Goal: Complete application form

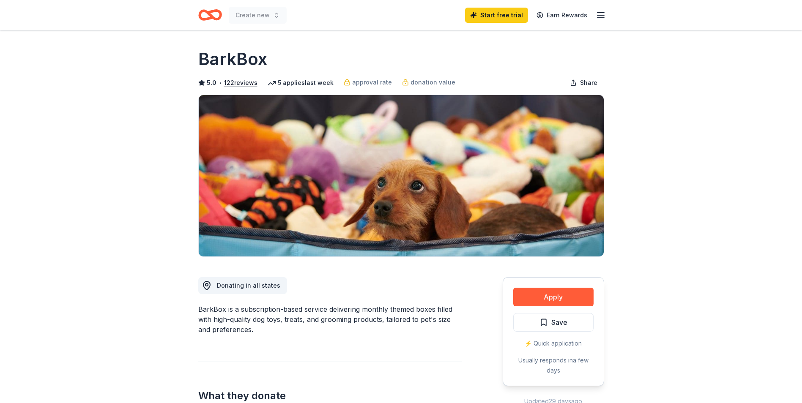
click at [549, 284] on div "Apply Save ⚡️ Quick application Usually responds in a few days" at bounding box center [553, 331] width 101 height 109
click at [548, 293] on button "Apply" at bounding box center [553, 297] width 80 height 19
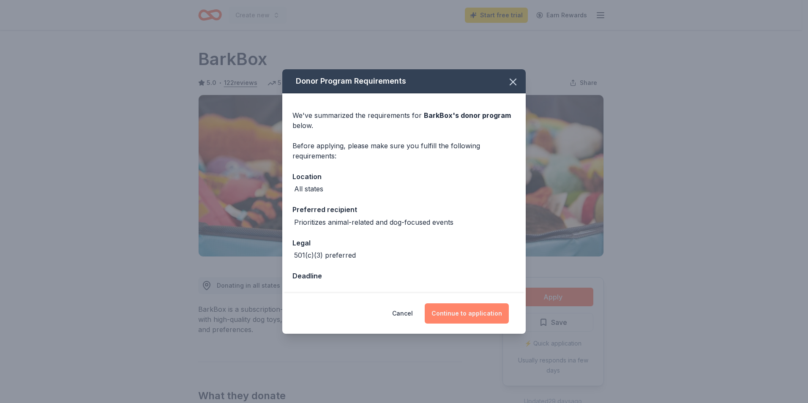
click at [457, 311] on button "Continue to application" at bounding box center [467, 313] width 84 height 20
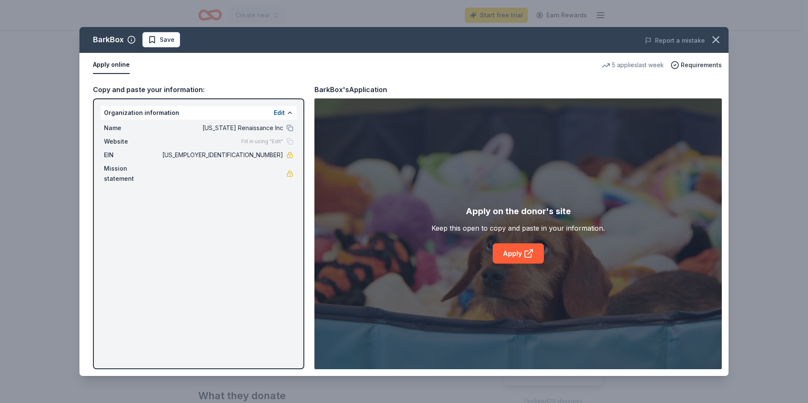
drag, startPoint x: 375, startPoint y: 48, endPoint x: -164, endPoint y: 164, distance: 551.1
click at [0, 164] on html "10% Create new Start free trial Earn Rewards Share BarkBox 5.0 • 122 reviews 5 …" at bounding box center [404, 201] width 808 height 403
click at [515, 251] on div "BarkBox Save Report a mistake Apply online 5 applies last week Requirements Cop…" at bounding box center [403, 201] width 649 height 349
click at [530, 255] on div "BarkBox Save Report a mistake Apply online 5 applies last week Requirements Cop…" at bounding box center [403, 201] width 649 height 349
drag, startPoint x: 152, startPoint y: 90, endPoint x: 232, endPoint y: 90, distance: 80.3
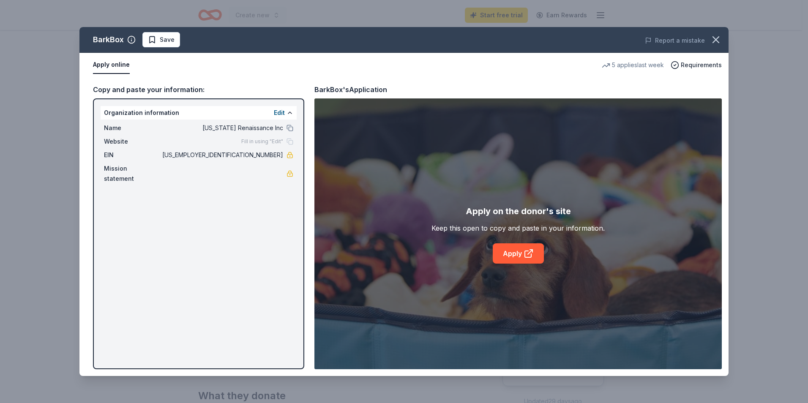
click at [152, 90] on div "BarkBox Save Report a mistake Apply online 5 applies last week Requirements Cop…" at bounding box center [403, 201] width 649 height 349
click at [522, 256] on div "BarkBox Save Report a mistake Apply online 5 applies last week Requirements Cop…" at bounding box center [403, 201] width 649 height 349
drag, startPoint x: 514, startPoint y: 257, endPoint x: 473, endPoint y: 216, distance: 58.0
click at [492, 237] on div "BarkBox Save Report a mistake Apply online 5 applies last week Requirements Cop…" at bounding box center [403, 201] width 649 height 349
click at [352, 86] on div "BarkBox Save Report a mistake Apply online 5 applies last week Requirements Cop…" at bounding box center [403, 201] width 649 height 349
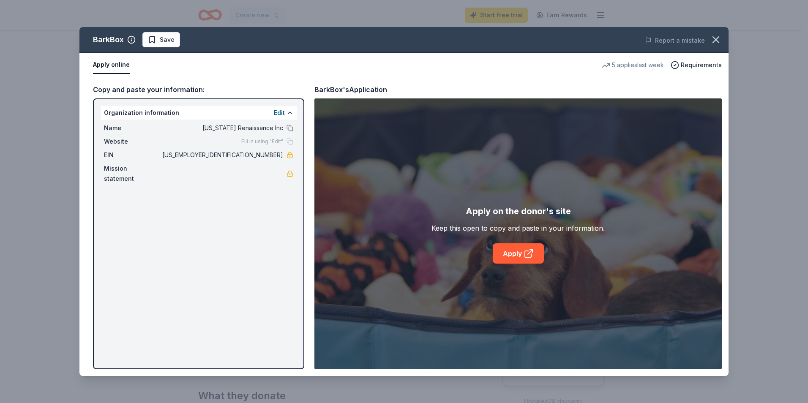
click at [703, 48] on div "BarkBox Save Report a mistake Apply online 5 applies last week Requirements Cop…" at bounding box center [403, 201] width 649 height 349
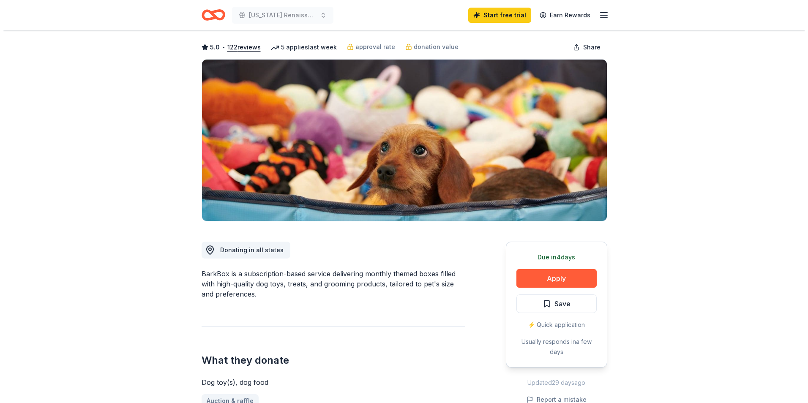
scroll to position [127, 0]
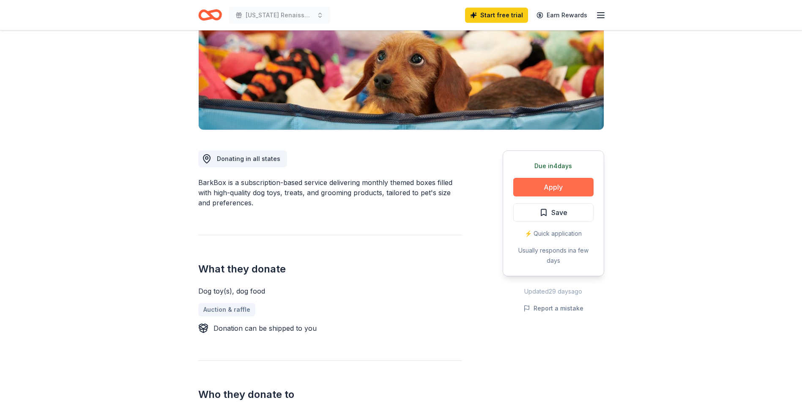
click at [573, 184] on button "Apply" at bounding box center [553, 187] width 80 height 19
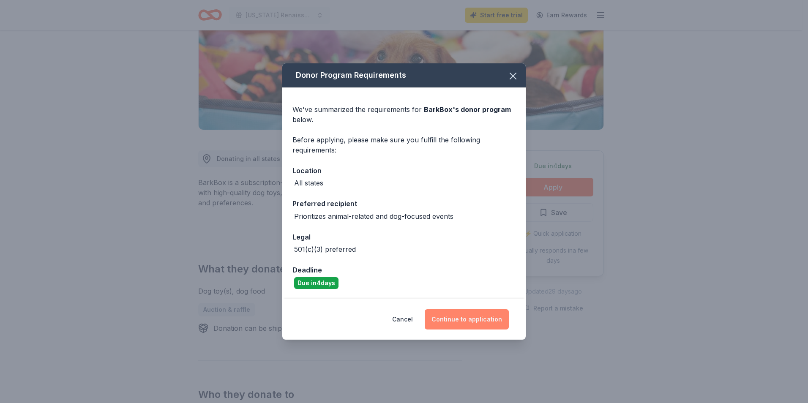
click at [470, 324] on button "Continue to application" at bounding box center [467, 319] width 84 height 20
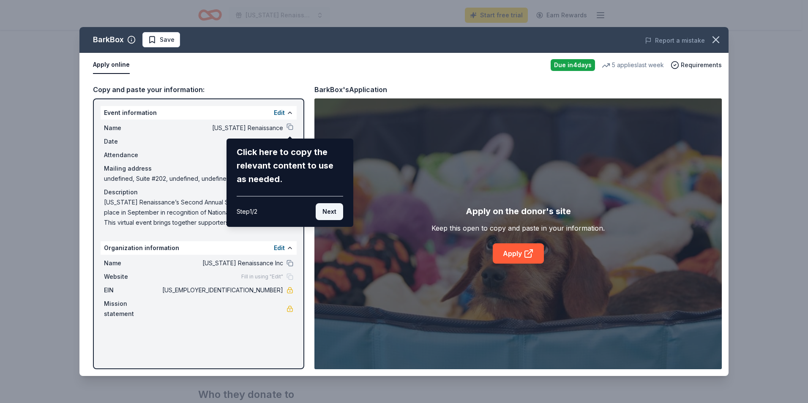
drag, startPoint x: 328, startPoint y: 208, endPoint x: 322, endPoint y: 202, distance: 8.4
click at [327, 207] on button "Next" at bounding box center [329, 211] width 27 height 17
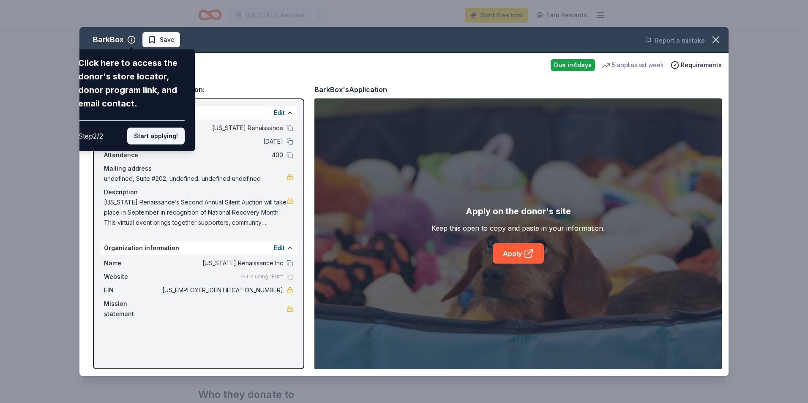
click at [171, 135] on button "Start applying!" at bounding box center [155, 136] width 57 height 17
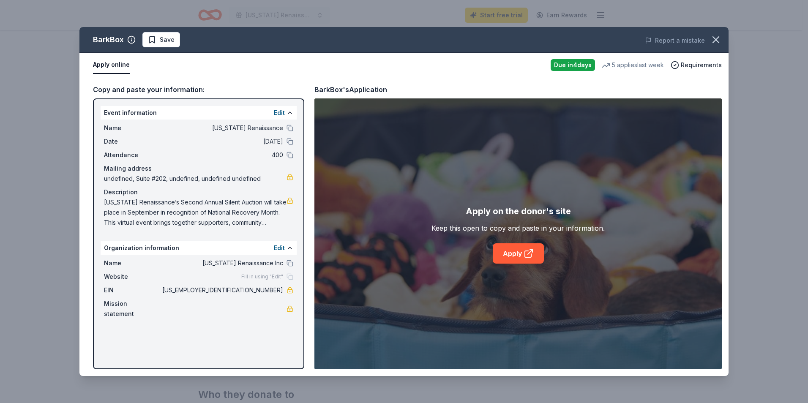
click at [290, 125] on div "BarkBox Save Report a mistake Apply online Due in 4 days 5 applies last week Re…" at bounding box center [403, 201] width 649 height 349
click at [286, 114] on div "Edit" at bounding box center [283, 113] width 19 height 10
click at [290, 113] on button at bounding box center [290, 112] width 7 height 7
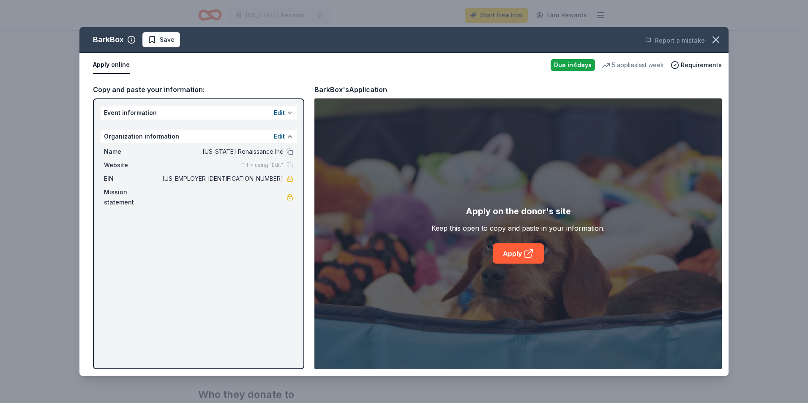
click at [290, 113] on button at bounding box center [290, 112] width 7 height 7
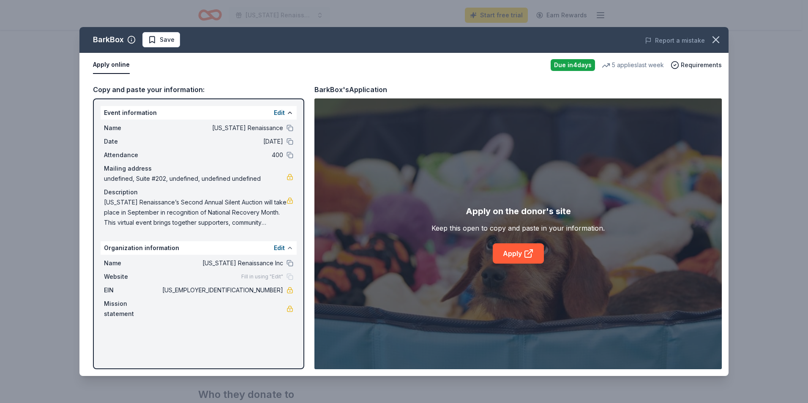
click at [290, 248] on button at bounding box center [290, 248] width 7 height 7
click at [639, 63] on div "5 applies last week" at bounding box center [633, 65] width 62 height 10
click at [694, 63] on span "Requirements" at bounding box center [701, 65] width 41 height 10
click at [511, 66] on div "Apply online" at bounding box center [318, 65] width 451 height 18
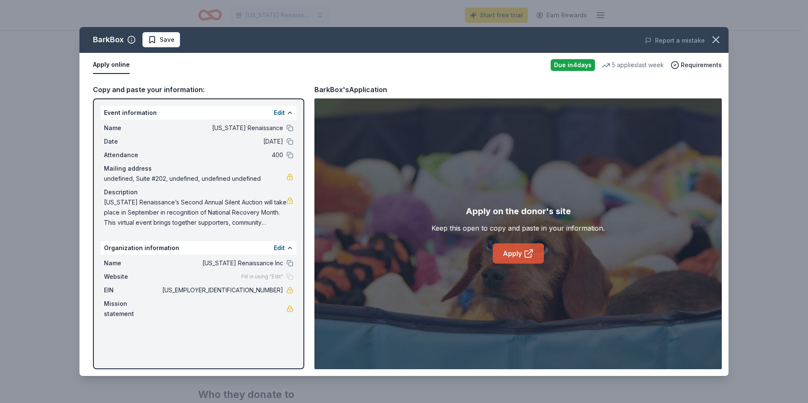
click at [528, 249] on icon at bounding box center [529, 254] width 10 height 10
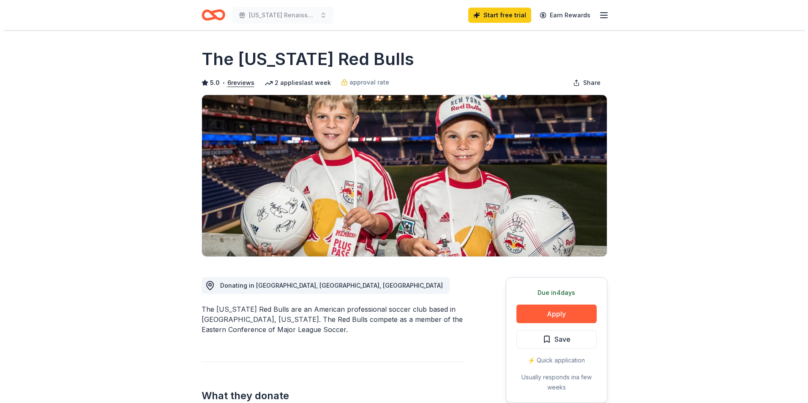
scroll to position [127, 0]
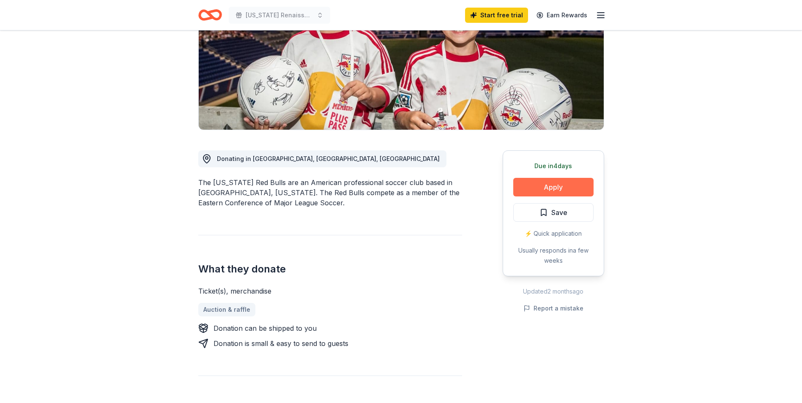
click at [539, 186] on button "Apply" at bounding box center [553, 187] width 80 height 19
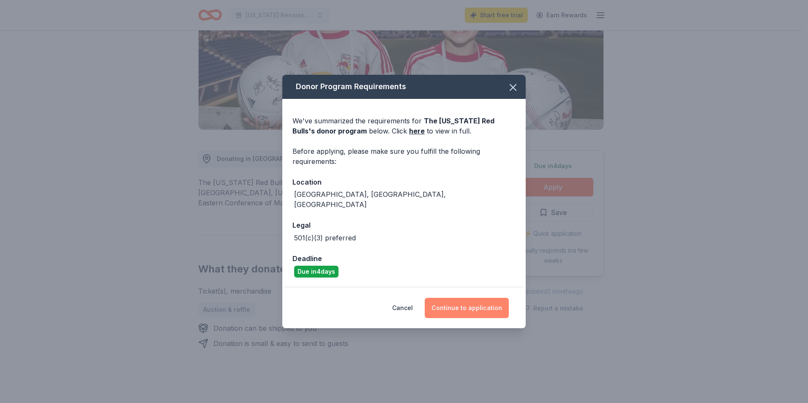
click at [449, 303] on button "Continue to application" at bounding box center [467, 308] width 84 height 20
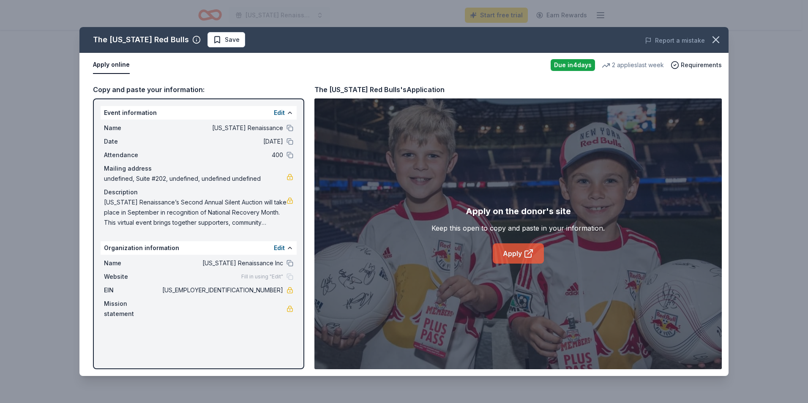
click at [504, 253] on link "Apply" at bounding box center [518, 253] width 51 height 20
